Goal: Task Accomplishment & Management: Manage account settings

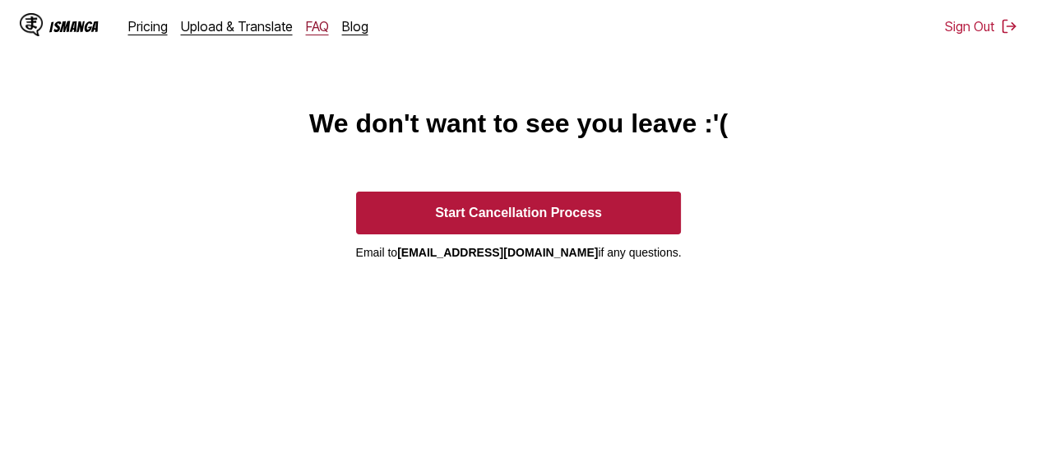
click at [313, 29] on link "FAQ" at bounding box center [317, 26] width 23 height 16
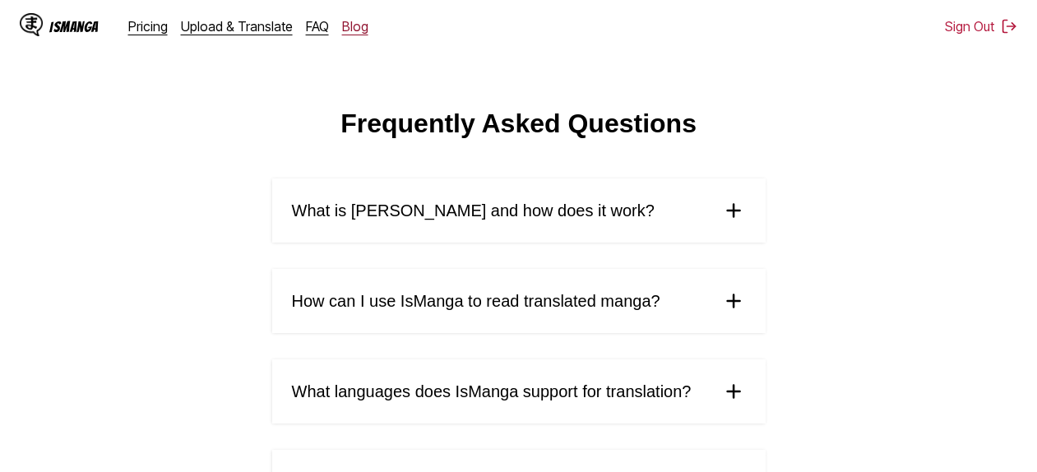
click at [342, 28] on link "Blog" at bounding box center [355, 26] width 26 height 16
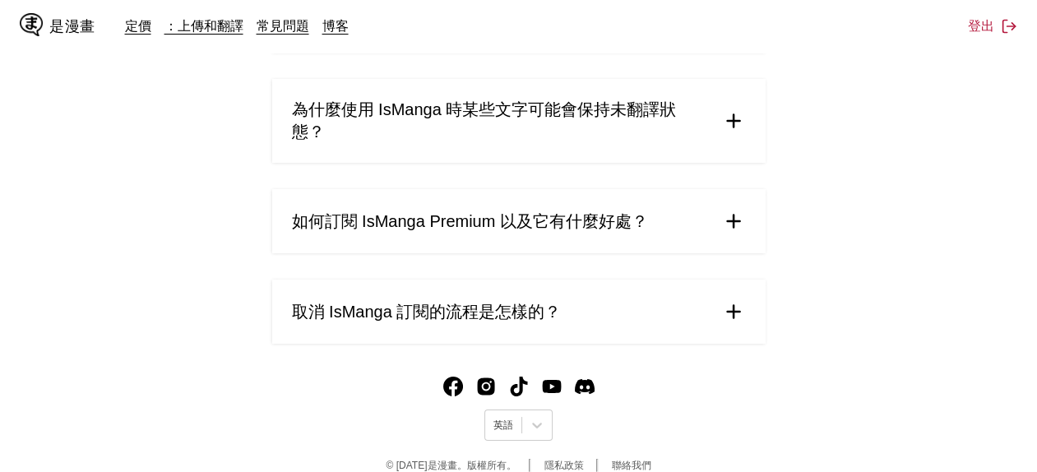
scroll to position [942, 0]
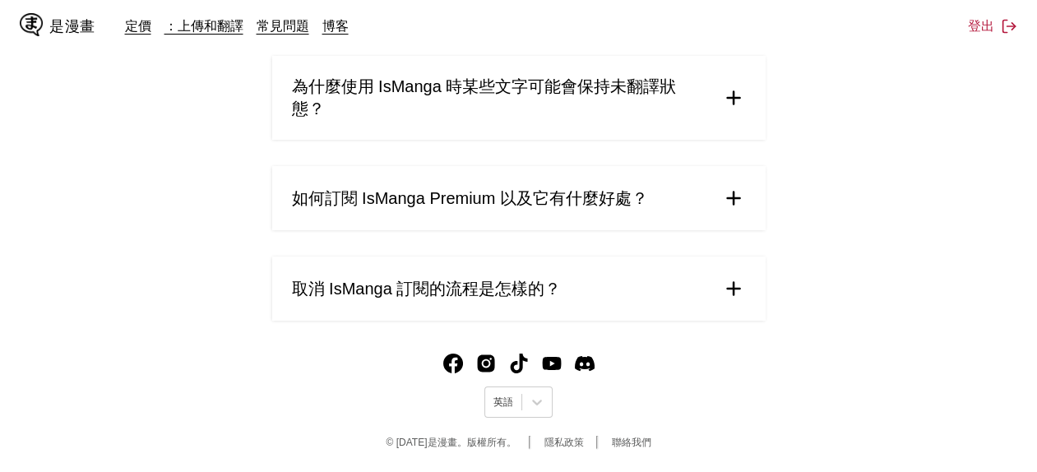
click at [747, 285] on summary "取消 IsManga 訂閱的流程是怎樣的？" at bounding box center [518, 289] width 493 height 64
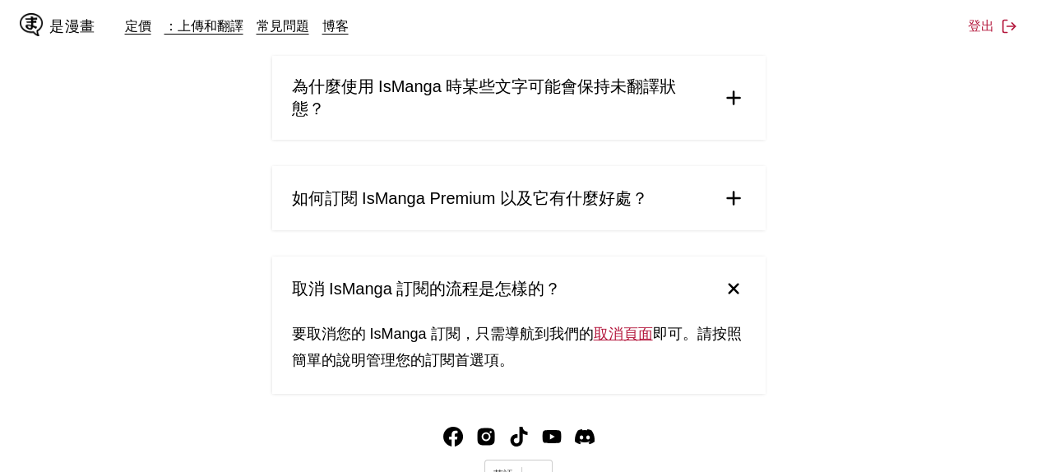
click at [630, 329] on link "取消頁面" at bounding box center [623, 334] width 59 height 16
